Goal: Find contact information: Find contact information

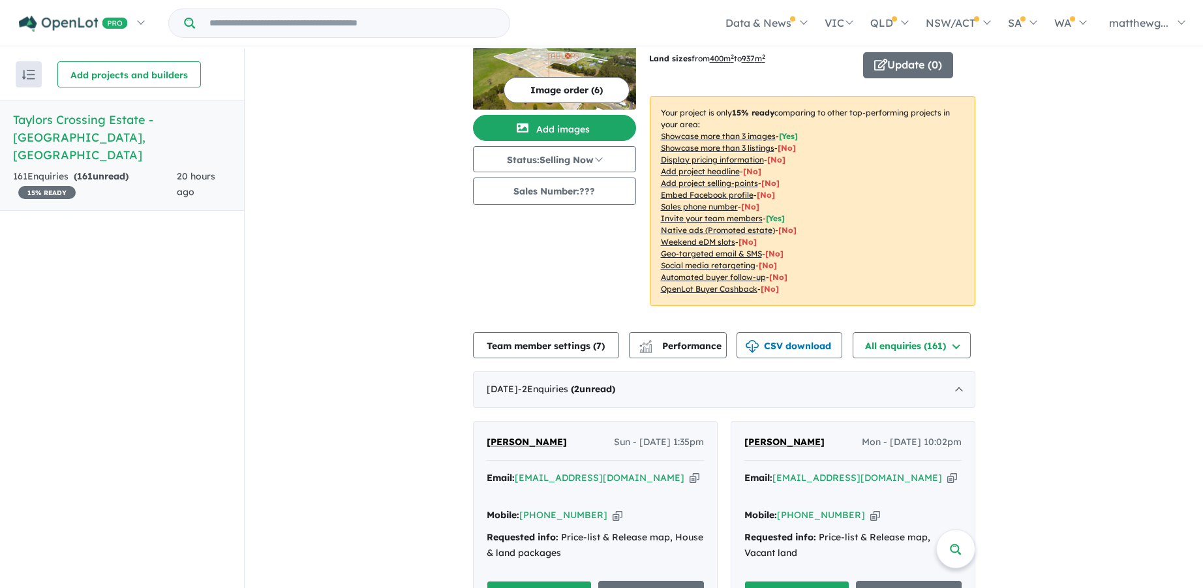
scroll to position [196, 0]
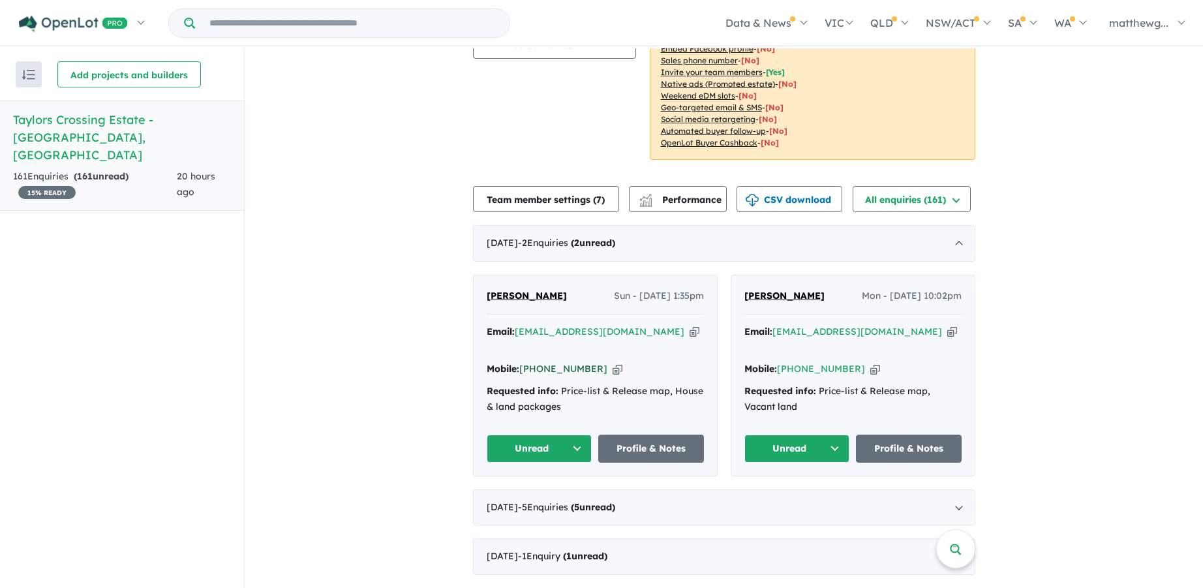
drag, startPoint x: 591, startPoint y: 350, endPoint x: 519, endPoint y: 349, distance: 71.1
click at [519, 362] on div "Mobile: [PHONE_NUMBER] Copied!" at bounding box center [595, 370] width 217 height 16
copy link "[PHONE_NUMBER]"
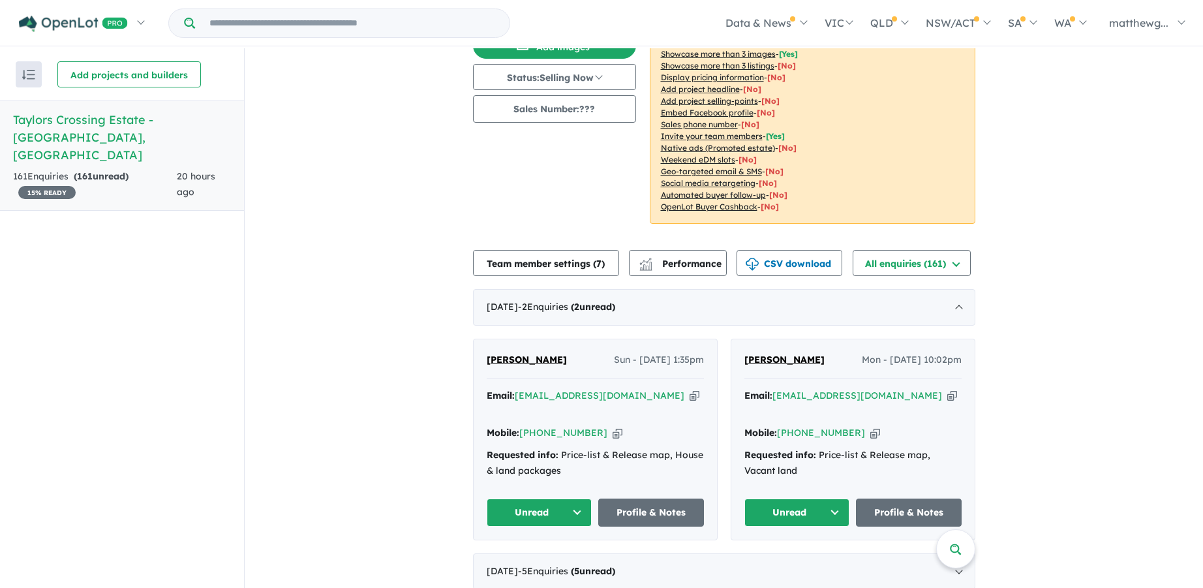
scroll to position [131, 0]
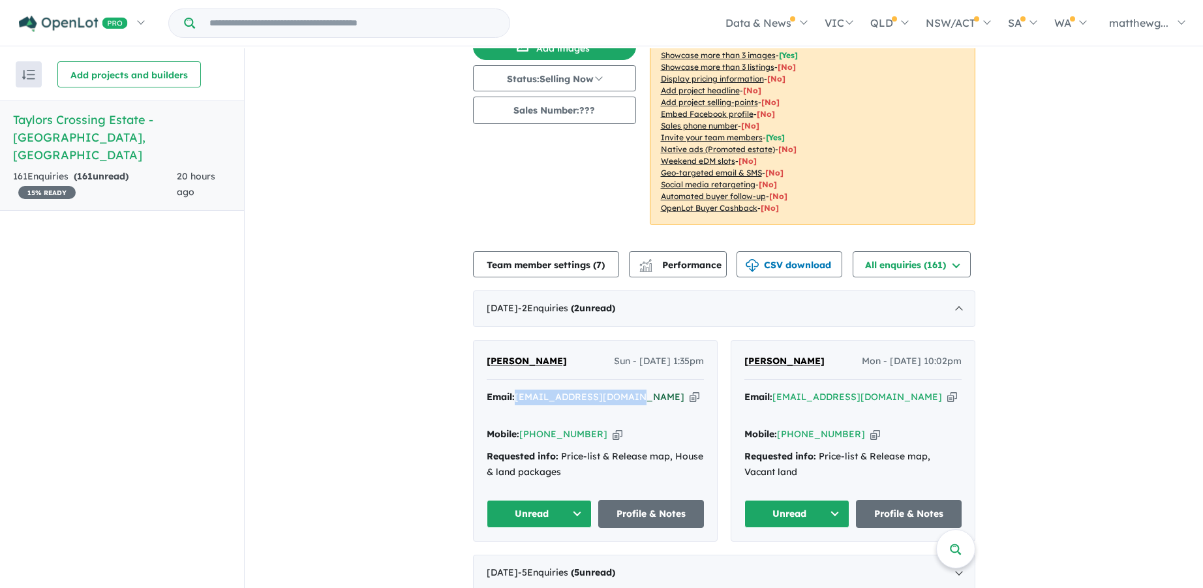
drag, startPoint x: 624, startPoint y: 395, endPoint x: 515, endPoint y: 395, distance: 109.0
click at [515, 395] on div "Email: [EMAIL_ADDRESS][DOMAIN_NAME] Copied!" at bounding box center [595, 405] width 217 height 31
copy a%20Taylors%20Crossing%20Estate%20-%20Cambewarra"] "[EMAIL_ADDRESS][DOMAIN_NAME]"
drag, startPoint x: 590, startPoint y: 416, endPoint x: 538, endPoint y: 419, distance: 52.3
click at [538, 427] on div "Mobile: [PHONE_NUMBER] Copied!" at bounding box center [595, 435] width 217 height 16
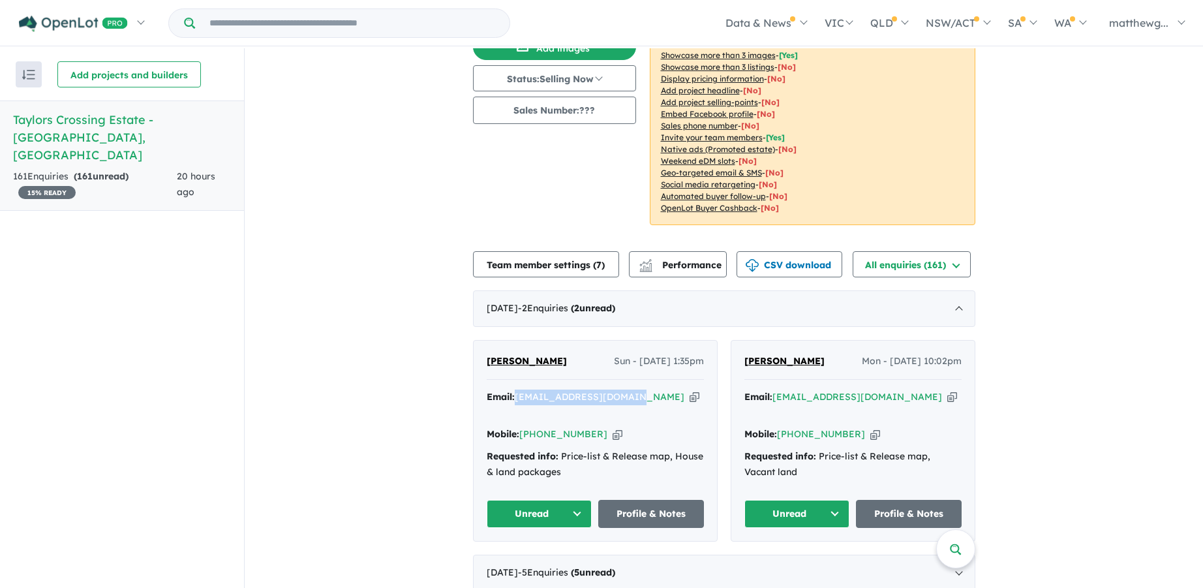
copy link "411 446 983"
